Goal: Information Seeking & Learning: Find specific fact

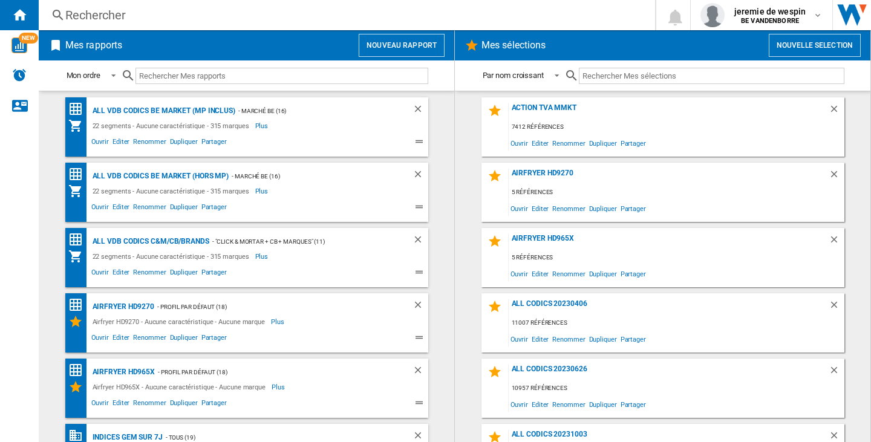
click at [130, 18] on div "Rechercher" at bounding box center [344, 15] width 559 height 17
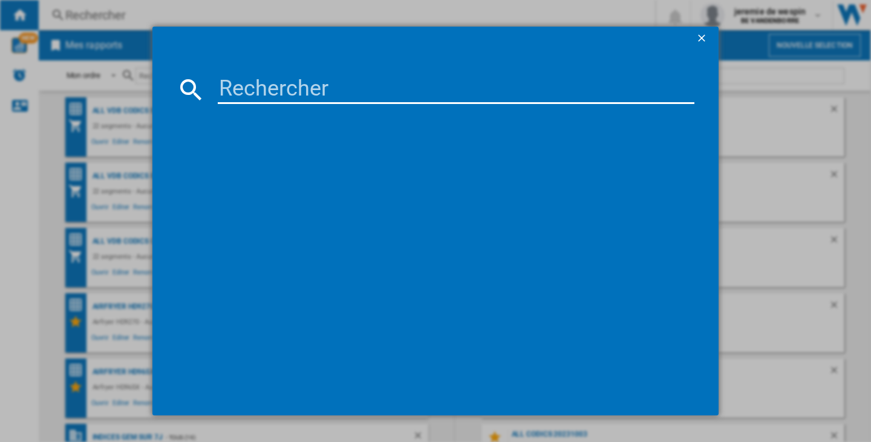
click at [330, 97] on input at bounding box center [456, 89] width 477 height 29
paste input "APPLE IPAD AIR 2025 WIFI 5G LUMIERE STELLAIRE 1TO 13"
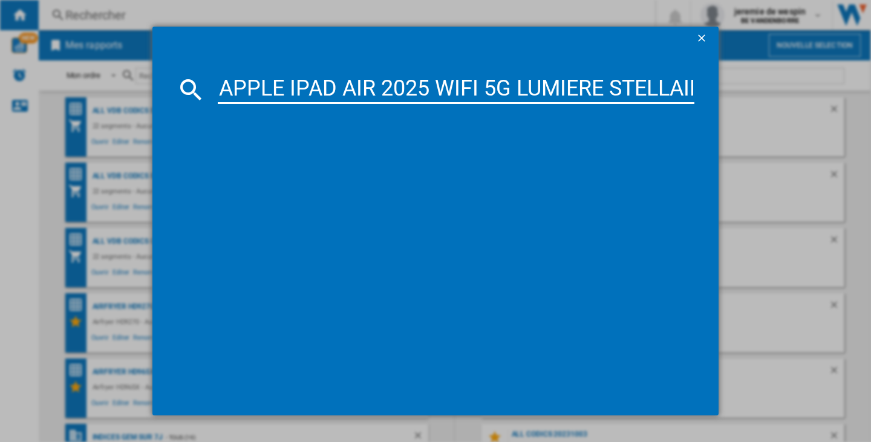
scroll to position [0, 100]
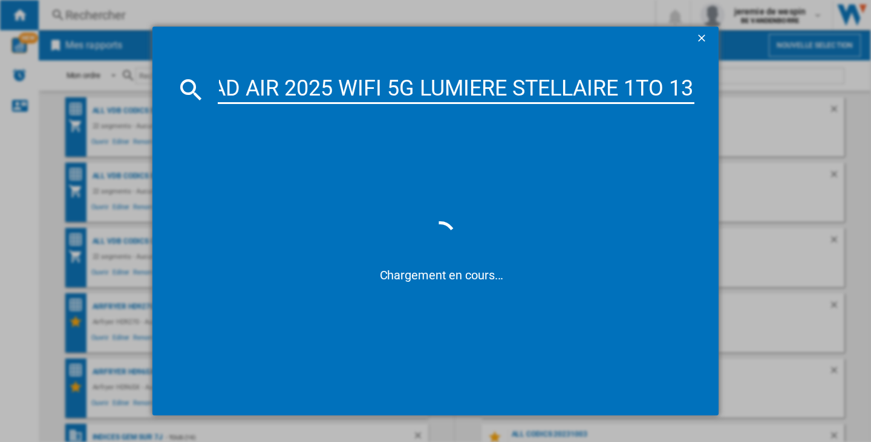
type input "APPLE IPAD AIR 2025 WIFI 5G LUMIERE STELLAIRE 1TO 13"
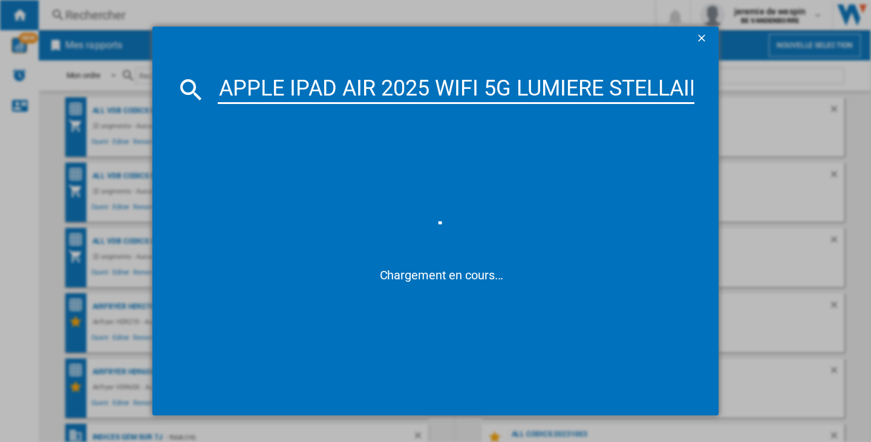
click at [415, 87] on input "APPLE IPAD AIR 2025 WIFI 5G LUMIERE STELLAIRE 1TO 13" at bounding box center [456, 89] width 477 height 29
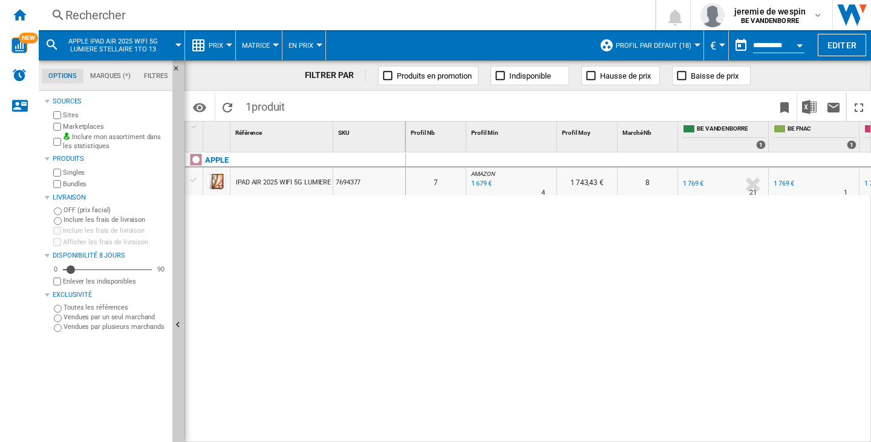
scroll to position [0, 408]
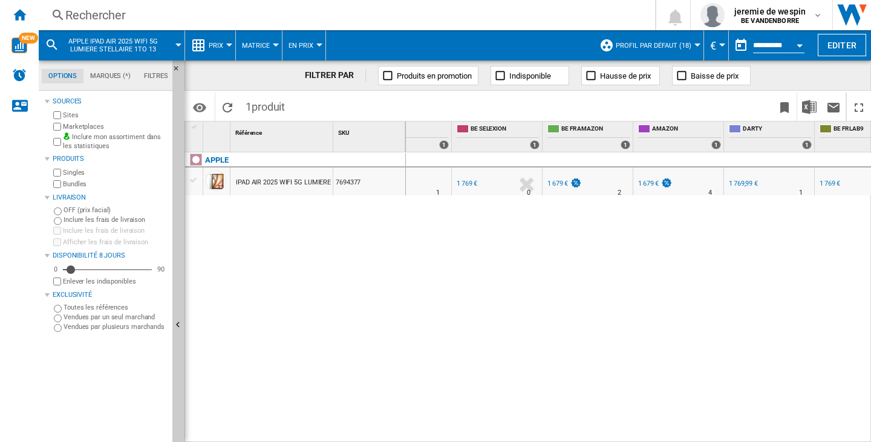
click at [286, 224] on div "APPLE IPAD AIR 2025 WIFI 5G LUMIERE STELLAIRE 1TO 13" 7694377" at bounding box center [295, 295] width 221 height 284
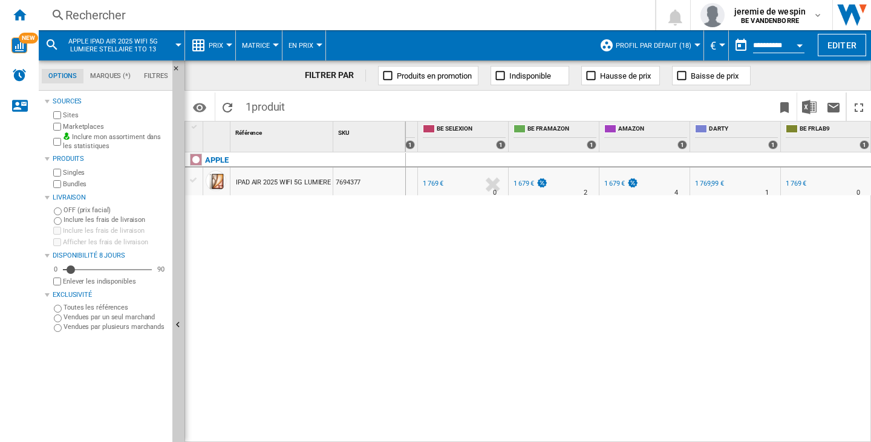
scroll to position [0, 0]
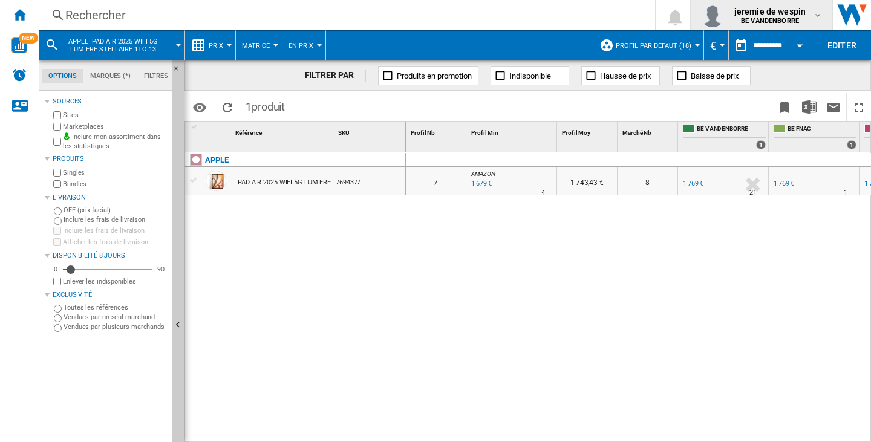
click at [779, 5] on div "jeremie de wespin BE VANDENBORRE" at bounding box center [762, 15] width 122 height 24
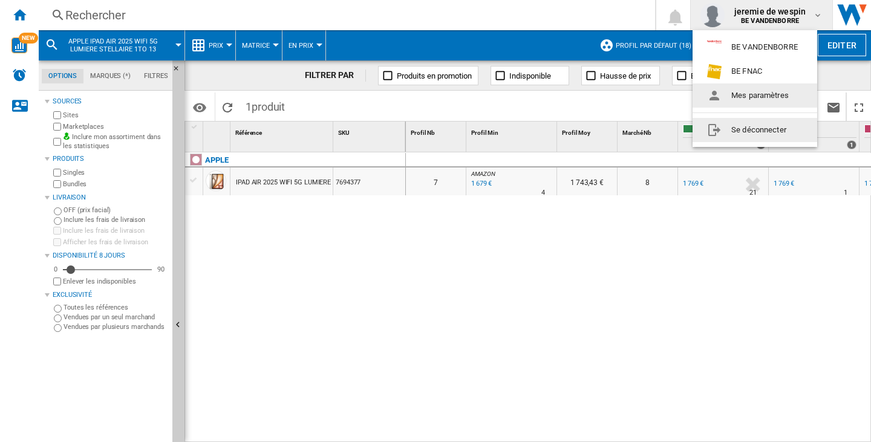
click at [773, 127] on button "Se déconnecter" at bounding box center [755, 130] width 125 height 24
